Goal: Find specific page/section: Find specific page/section

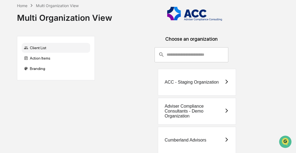
scroll to position [70, 0]
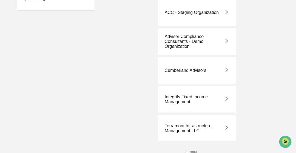
click at [189, 128] on div "Terramont Infrastructure Management LLC" at bounding box center [193, 129] width 59 height 10
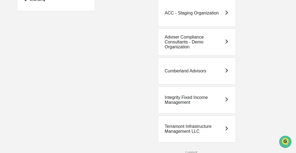
scroll to position [70, 0]
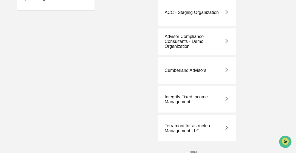
click at [183, 96] on div "Integrity Fixed Income Management" at bounding box center [193, 100] width 59 height 10
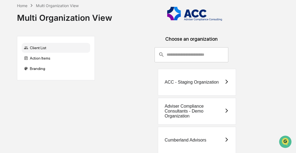
click at [212, 143] on div "Cumberland Advisors" at bounding box center [197, 140] width 78 height 27
